Goal: Task Accomplishment & Management: Complete application form

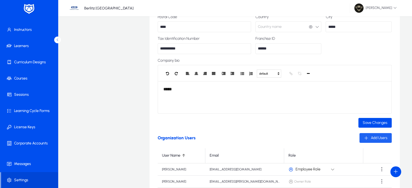
scroll to position [72, 0]
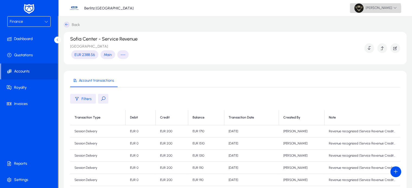
click at [373, 13] on span at bounding box center [375, 8] width 51 height 13
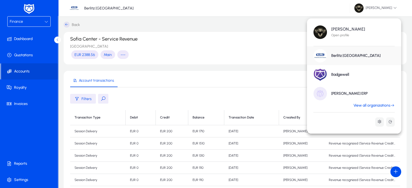
click at [376, 102] on link "[PERSON_NAME] ERP" at bounding box center [354, 93] width 94 height 19
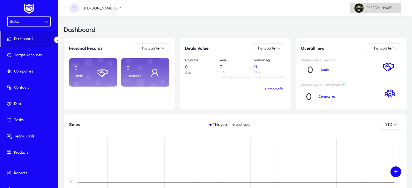
click at [378, 7] on span "[PERSON_NAME]" at bounding box center [375, 8] width 43 height 9
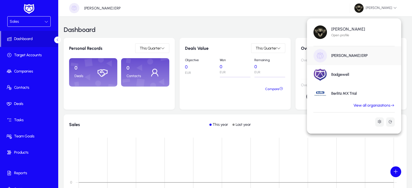
click at [380, 104] on link "View all organizations" at bounding box center [374, 105] width 54 height 5
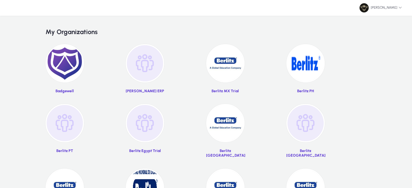
click at [311, 76] on img at bounding box center [305, 63] width 38 height 38
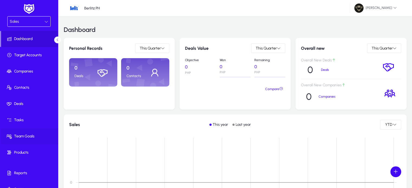
scroll to position [9, 0]
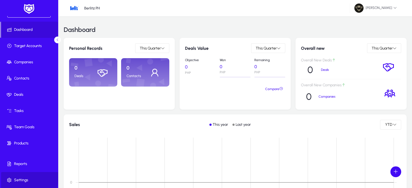
click at [25, 177] on span at bounding box center [30, 180] width 58 height 13
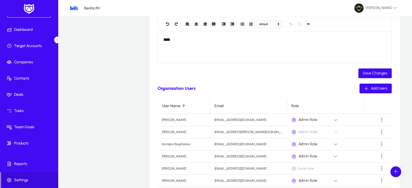
scroll to position [6, 0]
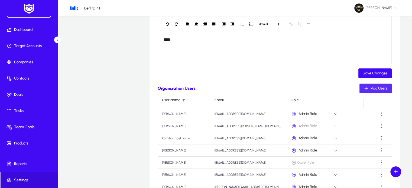
click at [368, 91] on icon "button" at bounding box center [366, 88] width 5 height 5
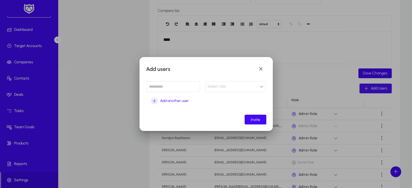
scroll to position [0, 0]
click at [166, 90] on input at bounding box center [173, 86] width 53 height 11
paste input "**********"
type input "**********"
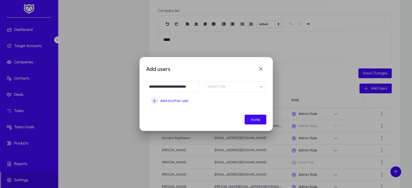
scroll to position [0, 0]
click at [226, 86] on div "Select role" at bounding box center [234, 86] width 52 height 7
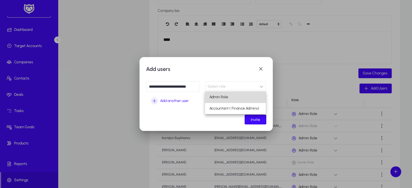
click at [233, 96] on mat-option "Admin Role" at bounding box center [235, 97] width 61 height 11
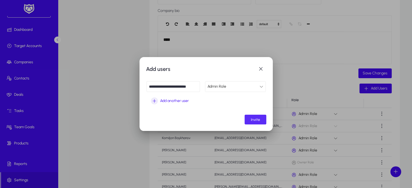
click at [260, 121] on span "submit" at bounding box center [256, 119] width 22 height 13
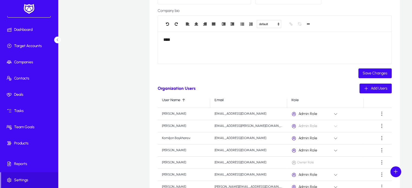
scroll to position [124, 0]
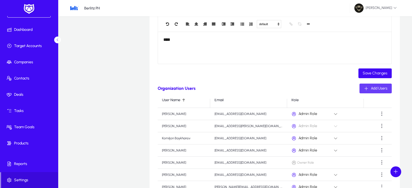
click at [371, 89] on span "Add Users" at bounding box center [379, 88] width 17 height 5
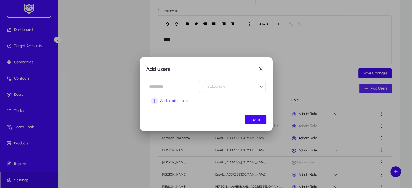
scroll to position [0, 0]
click at [266, 70] on span "button" at bounding box center [260, 69] width 11 height 11
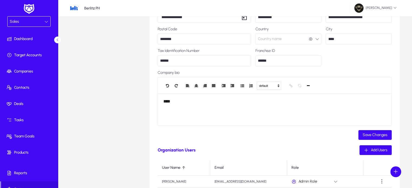
click at [28, 20] on div "Sales" at bounding box center [27, 21] width 35 height 7
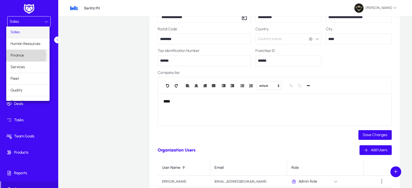
click at [24, 55] on mat-option "Finance" at bounding box center [27, 55] width 43 height 11
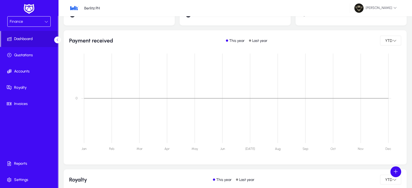
click at [35, 27] on div "Finance" at bounding box center [29, 23] width 58 height 15
click at [25, 22] on div "Finance" at bounding box center [27, 21] width 35 height 7
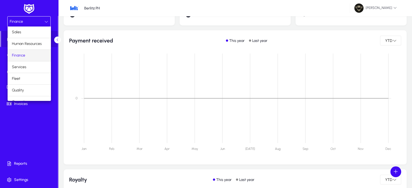
scroll to position [18, 0]
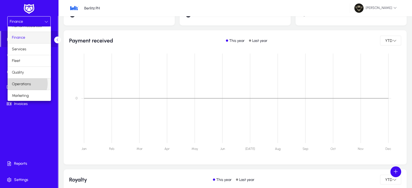
click at [26, 83] on span "Operations" at bounding box center [21, 84] width 19 height 7
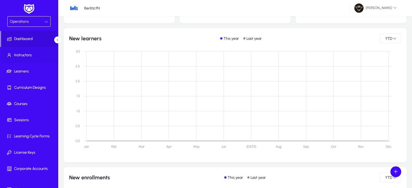
click at [23, 61] on span at bounding box center [30, 55] width 58 height 13
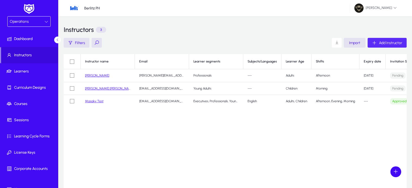
click at [390, 44] on span "Add Instructor" at bounding box center [390, 43] width 23 height 5
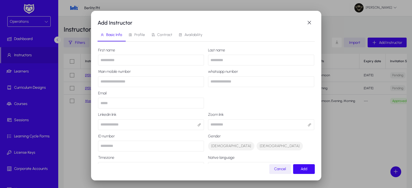
click at [132, 60] on input "text" at bounding box center [151, 60] width 106 height 11
click at [145, 50] on label "First name" at bounding box center [151, 50] width 106 height 4
click at [121, 60] on input "text" at bounding box center [151, 60] width 106 height 11
type input "****"
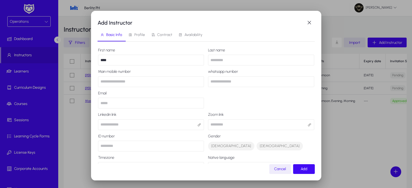
click at [241, 59] on input "text" at bounding box center [261, 60] width 106 height 11
type input "****"
click at [129, 82] on input "number" at bounding box center [151, 81] width 106 height 11
type input "**********"
click at [230, 80] on input "number" at bounding box center [261, 81] width 106 height 11
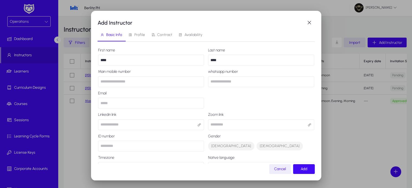
type input "**********"
click at [118, 105] on input "email" at bounding box center [151, 103] width 106 height 11
paste input "**********"
click at [125, 104] on input "**********" at bounding box center [151, 103] width 106 height 11
type input "**********"
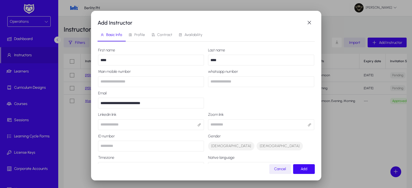
click at [126, 122] on input "text" at bounding box center [151, 124] width 106 height 11
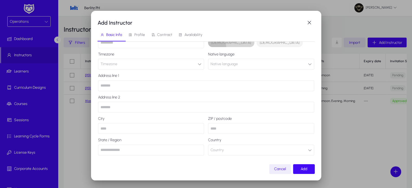
click at [213, 46] on button "[DEMOGRAPHIC_DATA]" at bounding box center [231, 42] width 46 height 9
click at [304, 171] on span "Add" at bounding box center [304, 169] width 7 height 5
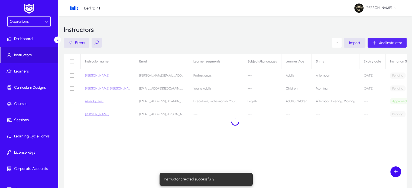
scroll to position [0, 0]
